Goal: Information Seeking & Learning: Learn about a topic

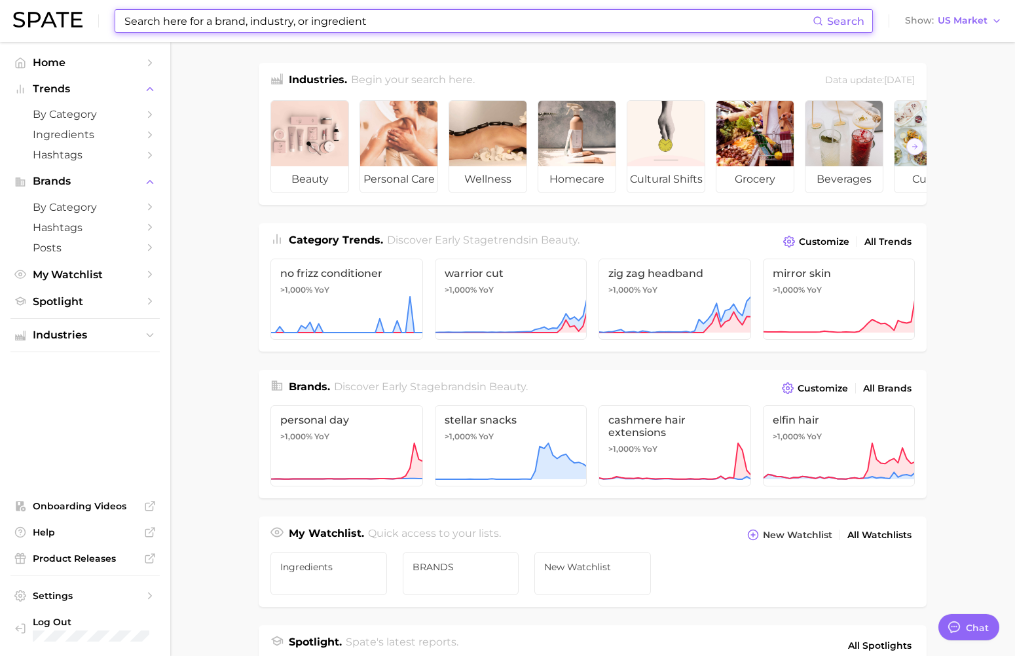
click at [277, 29] on input at bounding box center [467, 21] width 689 height 22
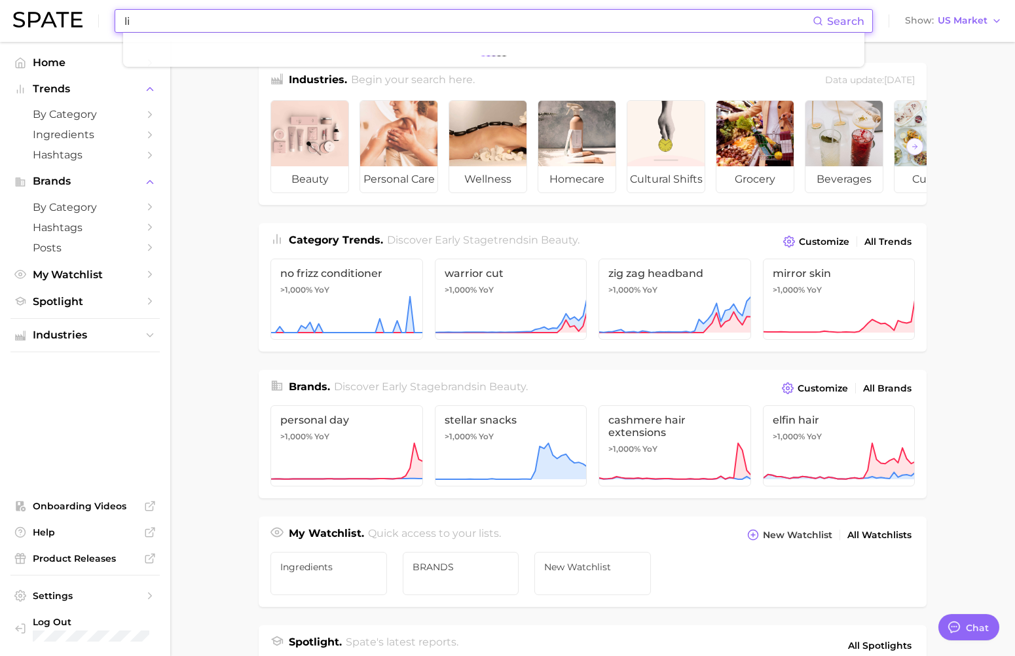
type input "l"
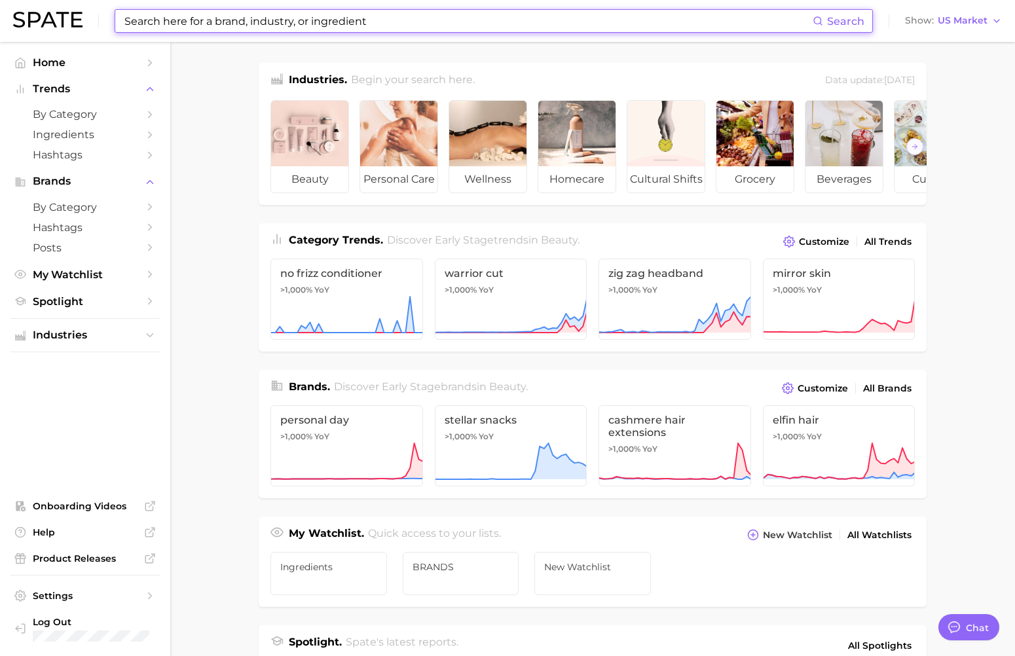
type input "c"
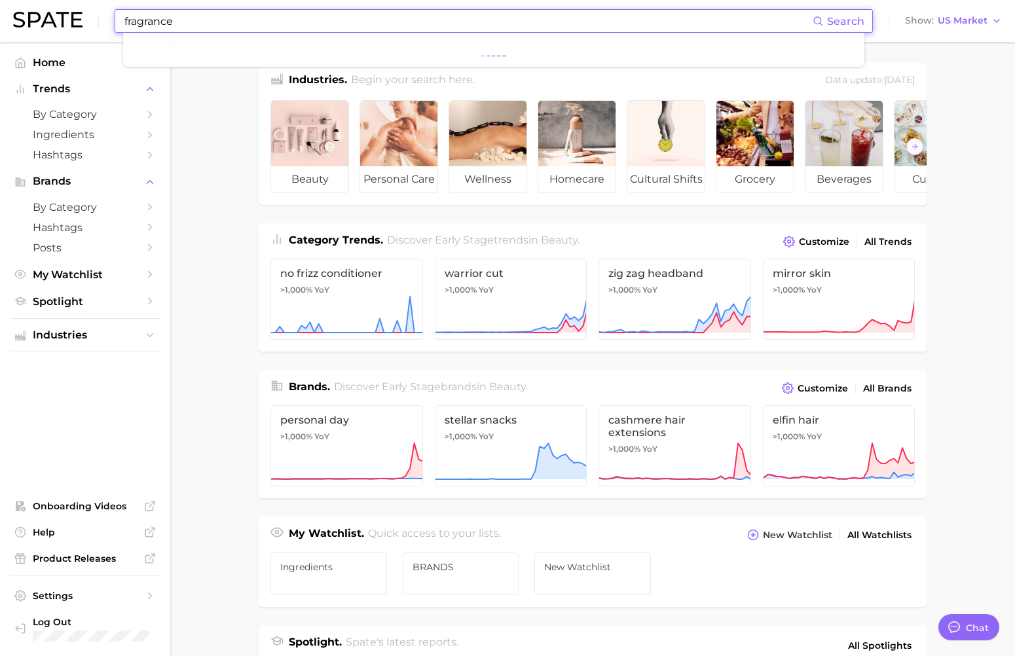
type input "fragrance"
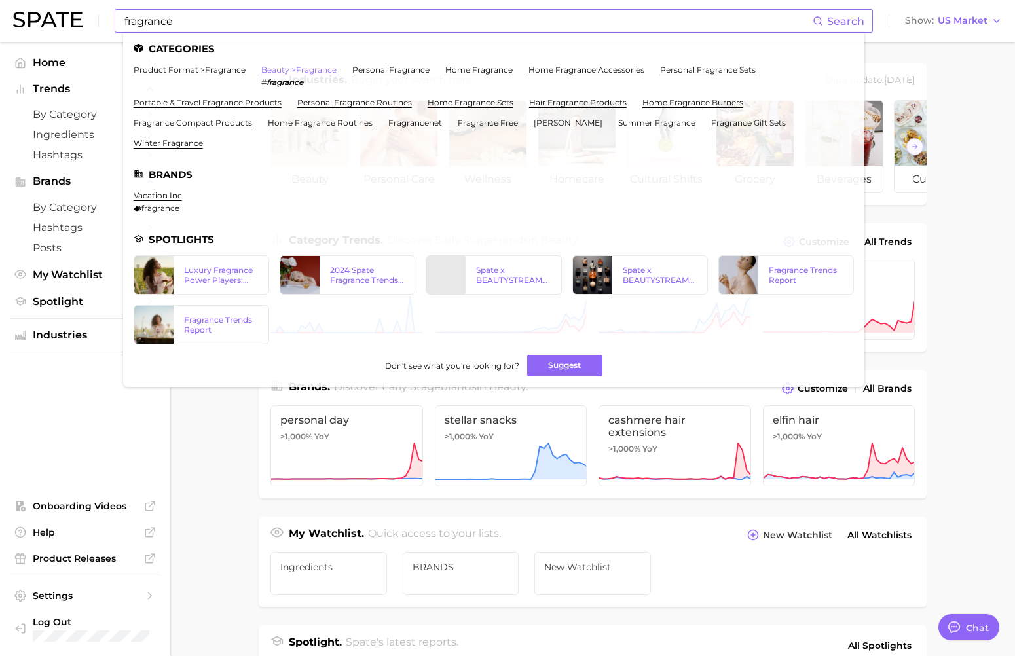
click at [281, 72] on link "beauty > fragrance" at bounding box center [298, 70] width 75 height 10
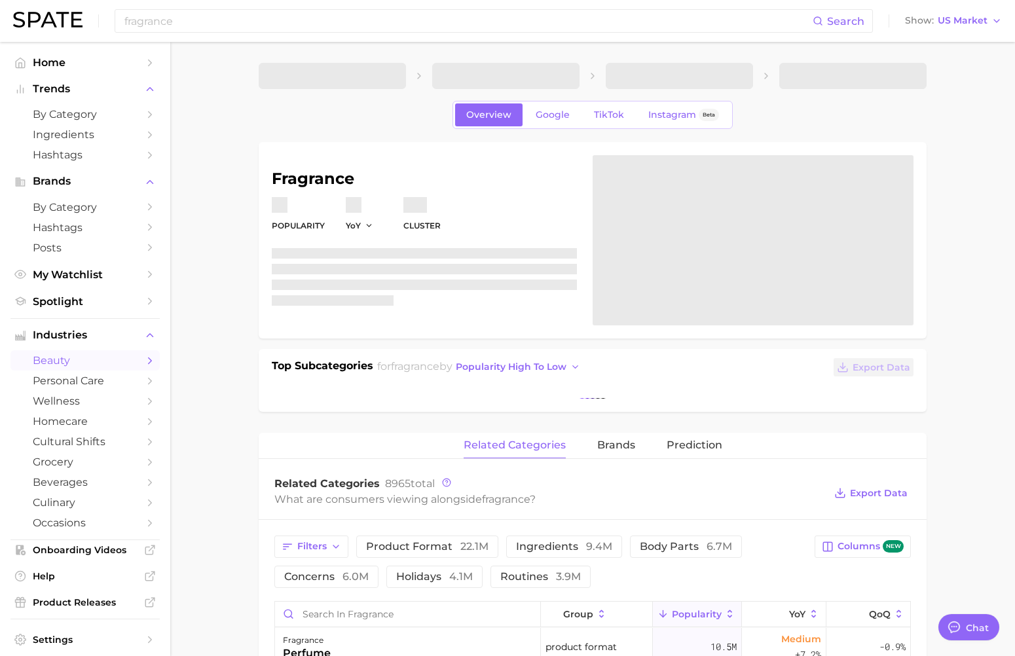
type textarea "x"
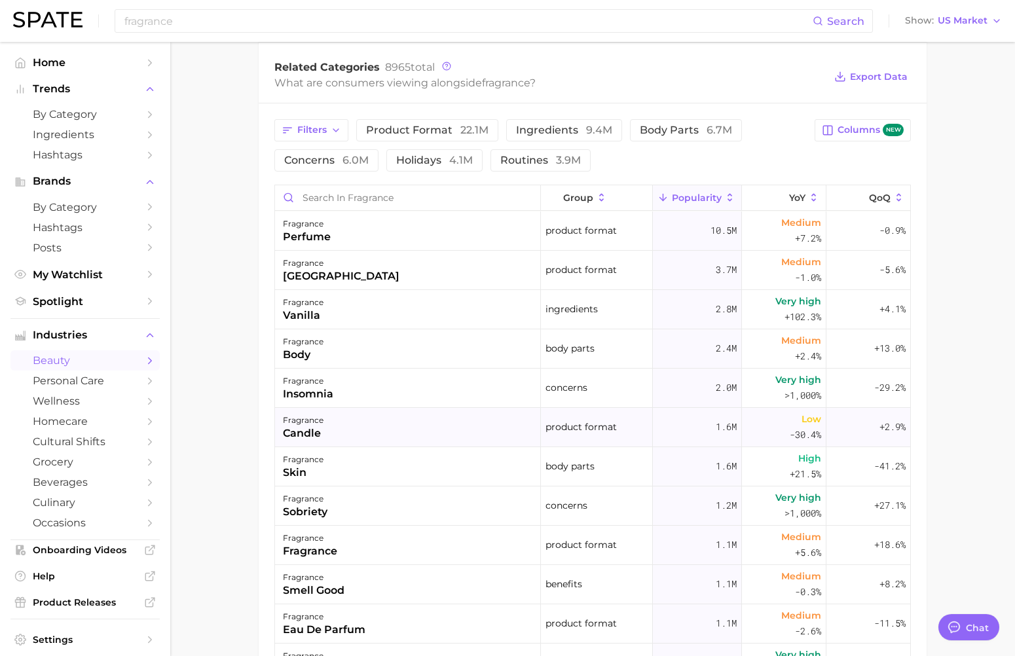
scroll to position [431, 0]
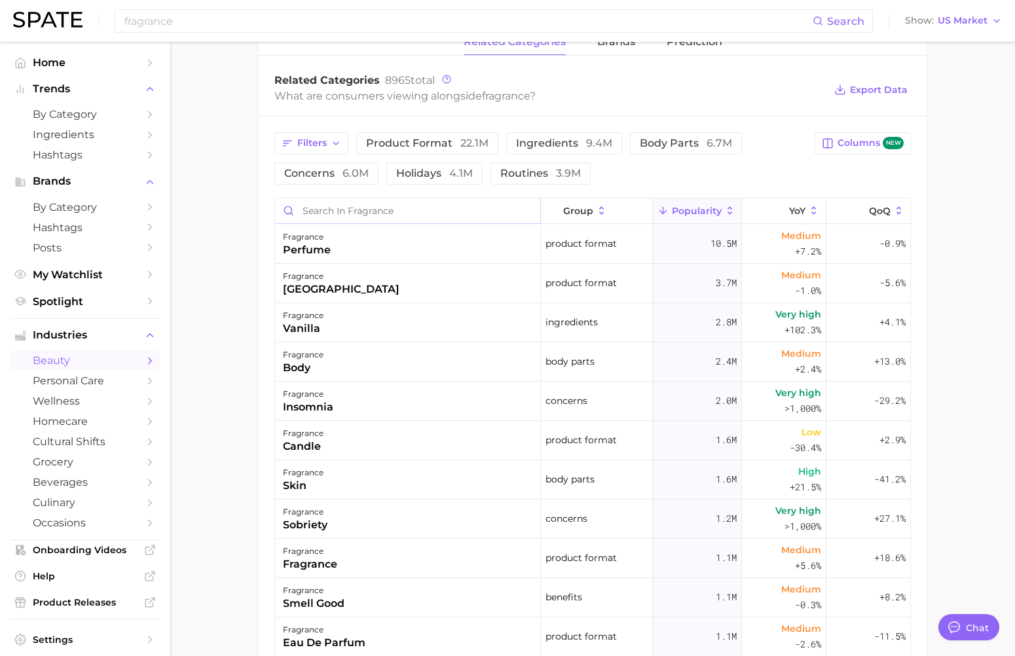
click at [421, 214] on input "Search in fragrance" at bounding box center [407, 210] width 265 height 25
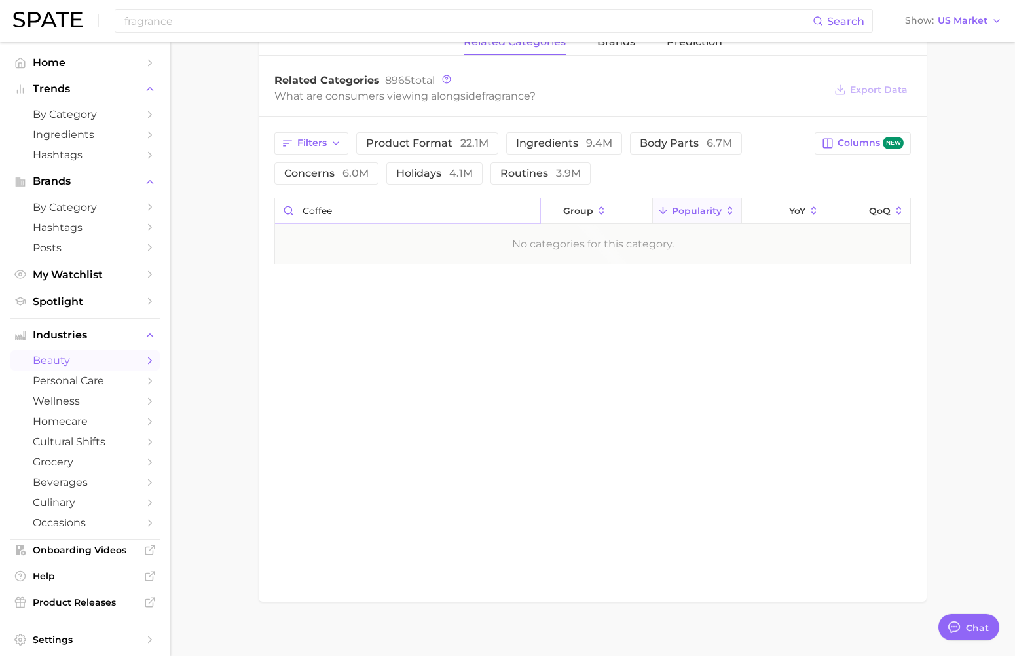
type input "coffee"
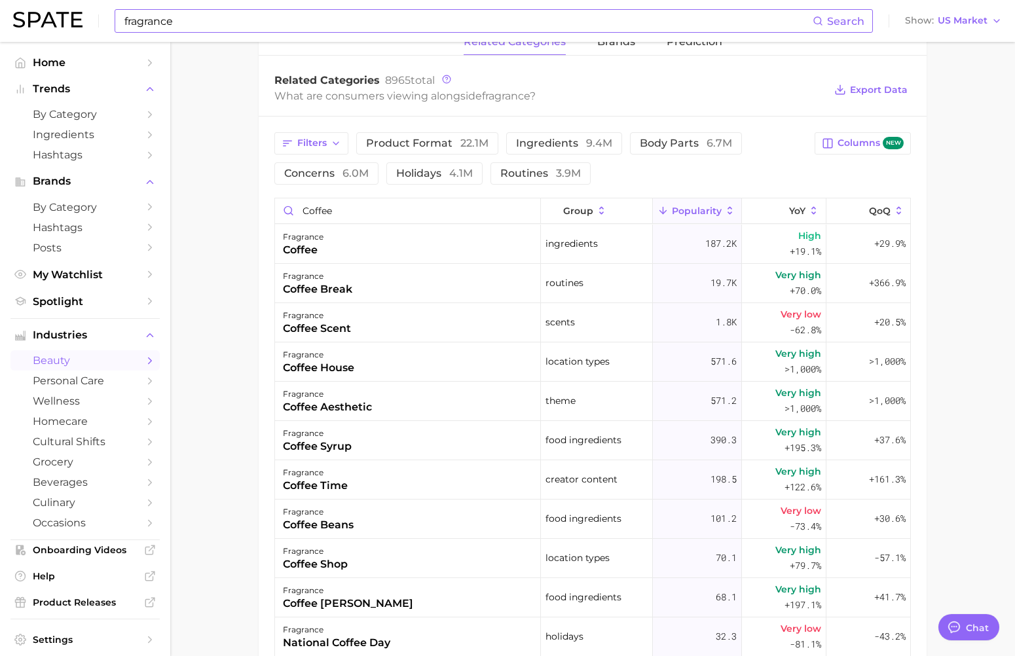
click at [428, 22] on input "fragrance" at bounding box center [467, 21] width 689 height 22
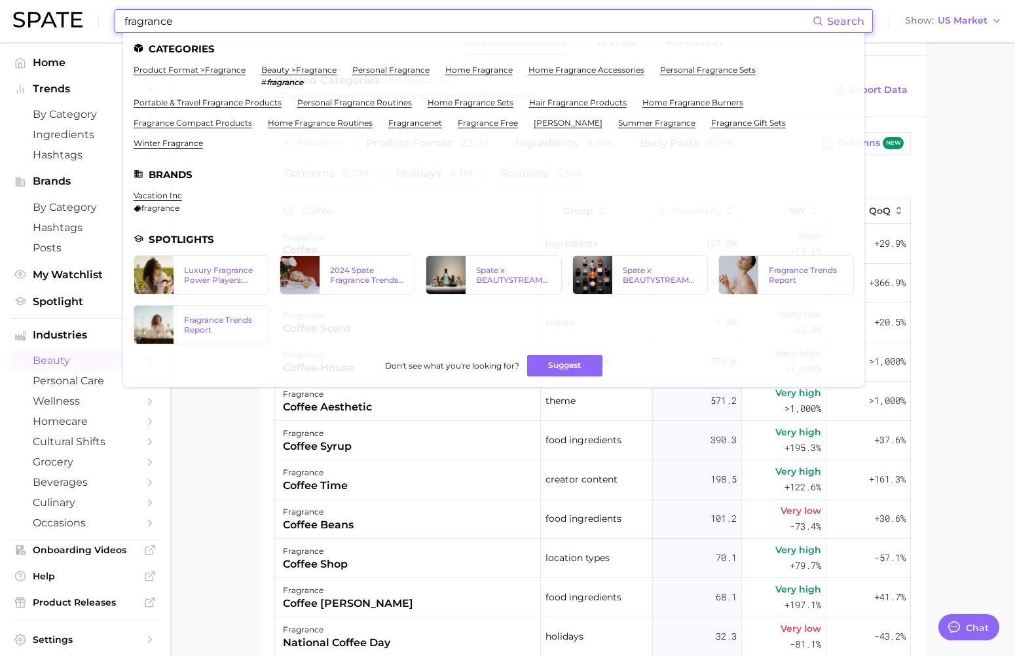
click at [428, 22] on input "fragrance" at bounding box center [467, 21] width 689 height 22
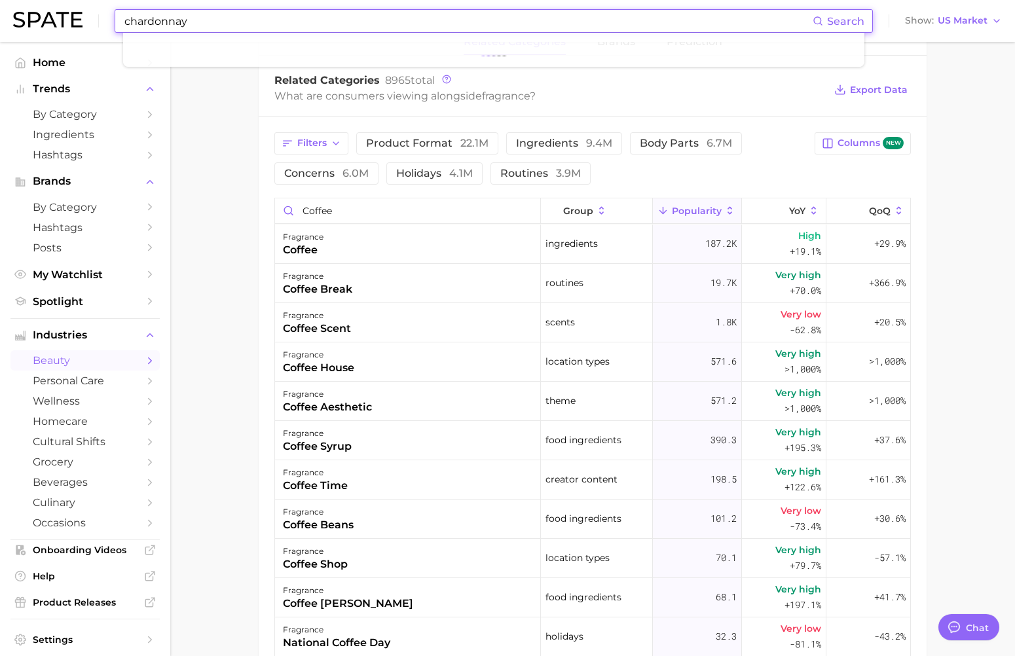
type input "chardonnay"
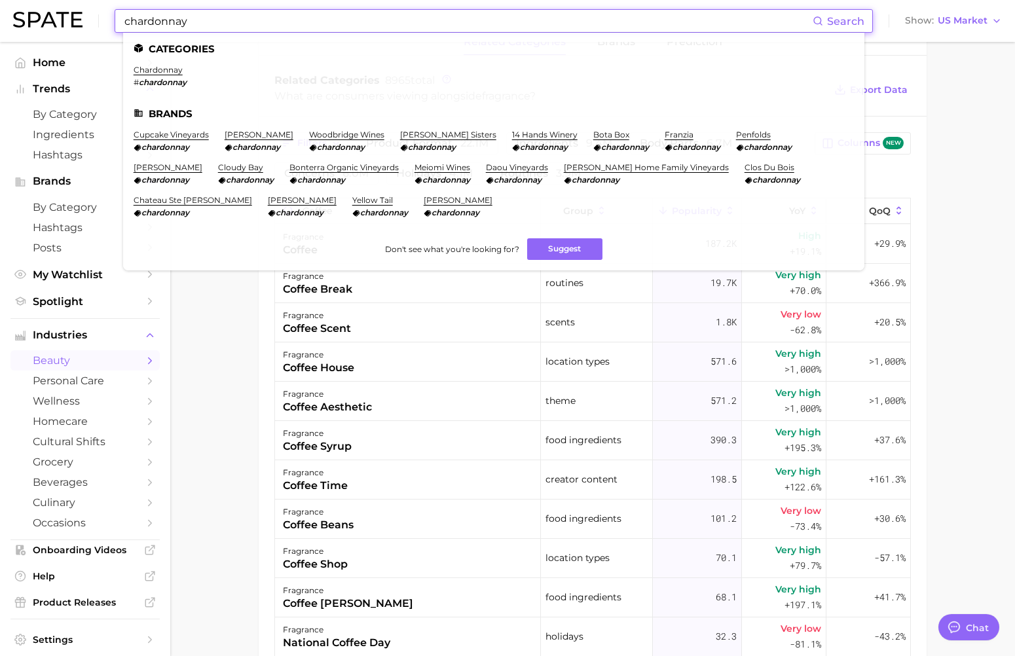
click at [331, 24] on input "chardonnay" at bounding box center [467, 21] width 689 height 22
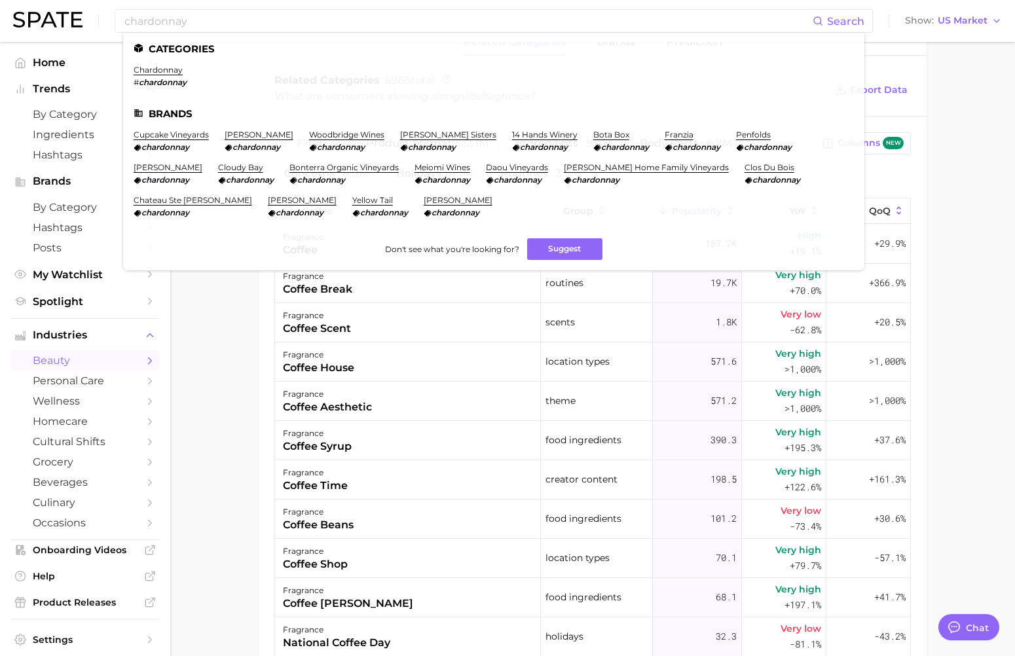
click at [990, 219] on main "1. fragrance 2. Subcategory Overview Google TikTok Instagram Beta fragrance Pop…" at bounding box center [592, 273] width 844 height 1324
